Goal: Transaction & Acquisition: Purchase product/service

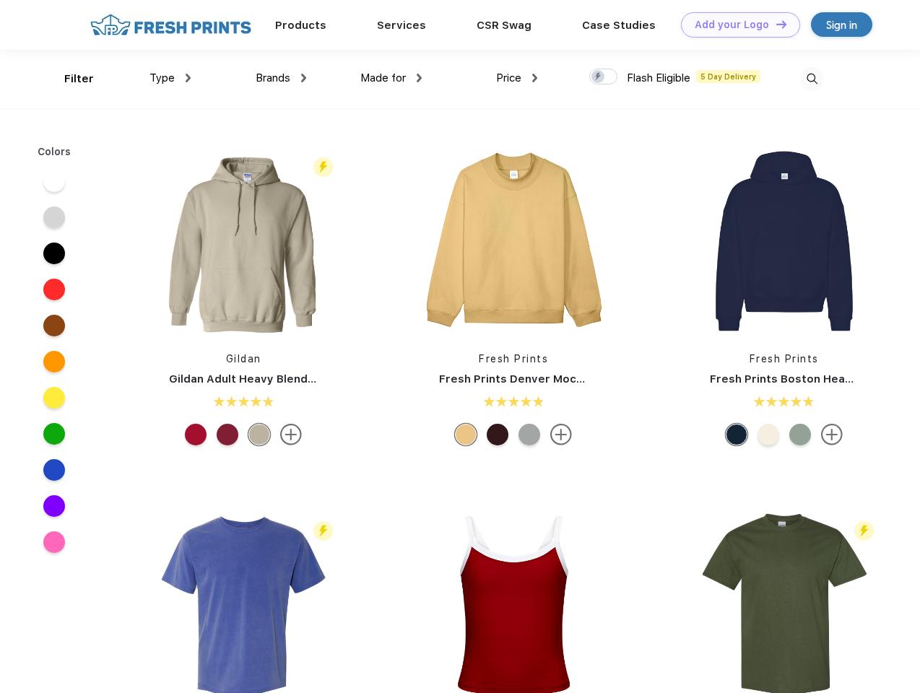
click at [735, 25] on link "Add your Logo Design Tool" at bounding box center [740, 24] width 119 height 25
click at [0, 0] on div "Design Tool" at bounding box center [0, 0] width 0 height 0
click at [774, 24] on link "Add your Logo Design Tool" at bounding box center [740, 24] width 119 height 25
click at [69, 79] on div "Filter" at bounding box center [79, 79] width 30 height 17
click at [170, 78] on span "Type" at bounding box center [161, 77] width 25 height 13
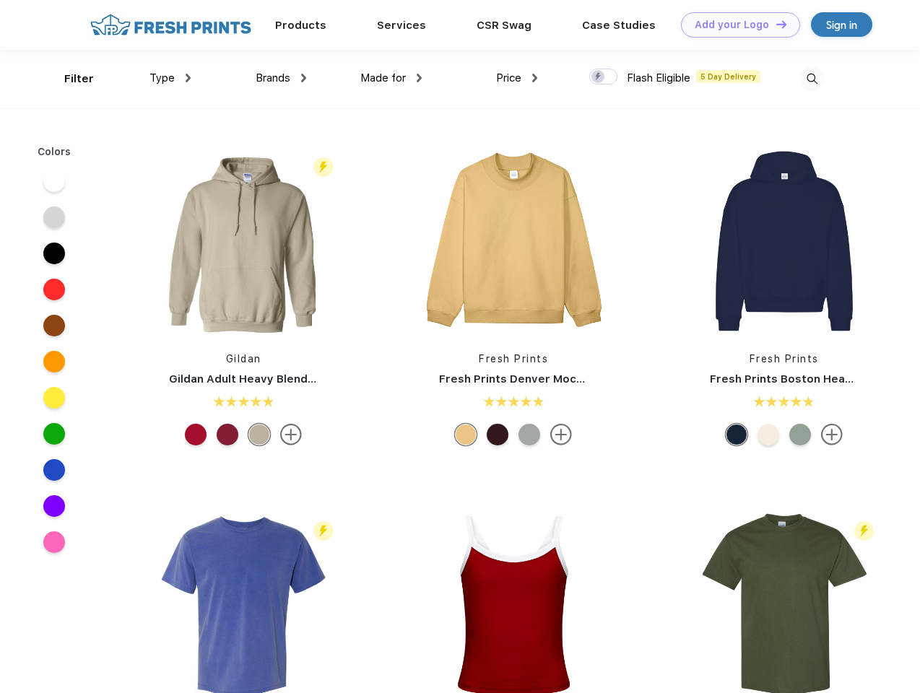
click at [281, 78] on span "Brands" at bounding box center [272, 77] width 35 height 13
click at [391, 78] on span "Made for" at bounding box center [382, 77] width 45 height 13
click at [517, 78] on span "Price" at bounding box center [508, 77] width 25 height 13
click at [603, 77] on div at bounding box center [603, 77] width 28 height 16
click at [598, 77] on input "checkbox" at bounding box center [593, 72] width 9 height 9
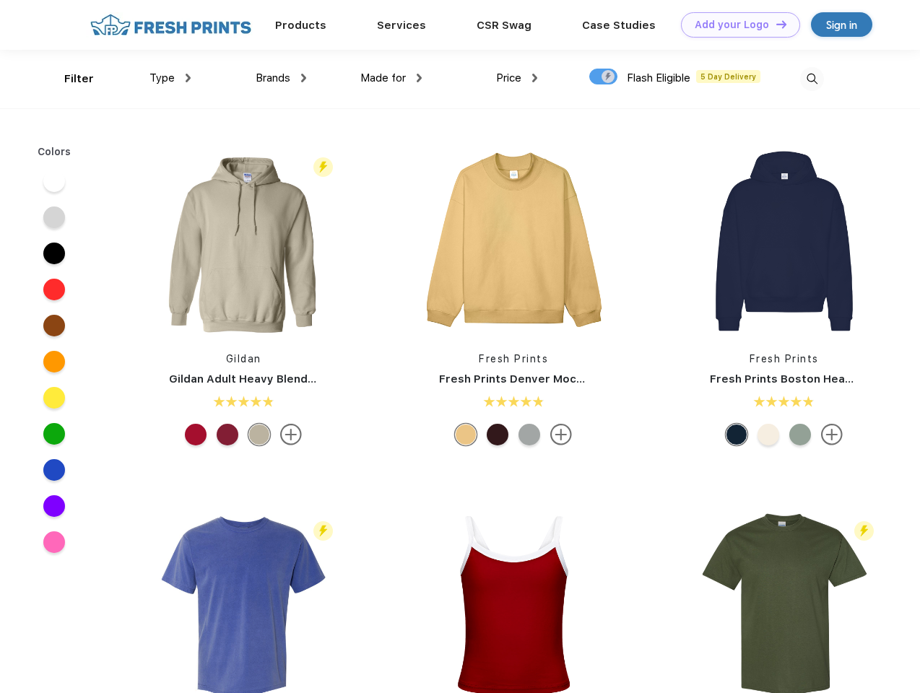
click at [811, 79] on img at bounding box center [812, 79] width 24 height 24
